Goal: Register for event/course

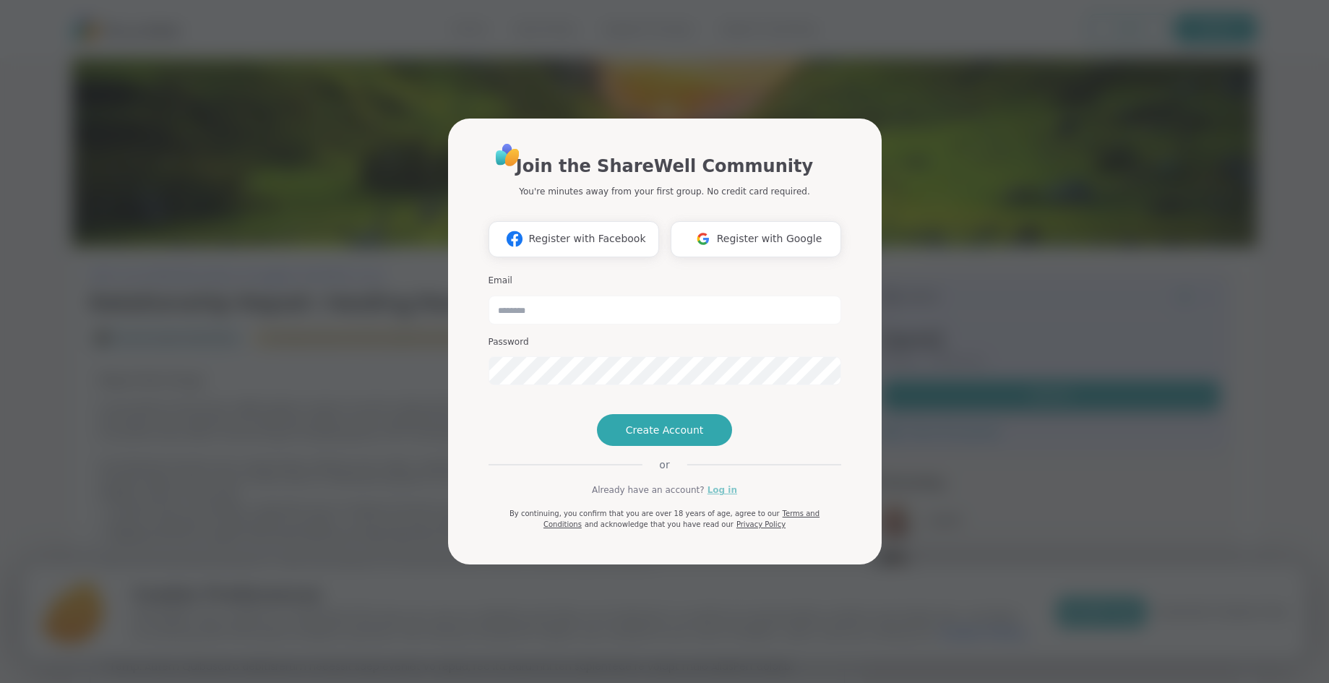
click at [709, 496] on link "Log in" at bounding box center [722, 489] width 30 height 13
